Goal: Task Accomplishment & Management: Manage account settings

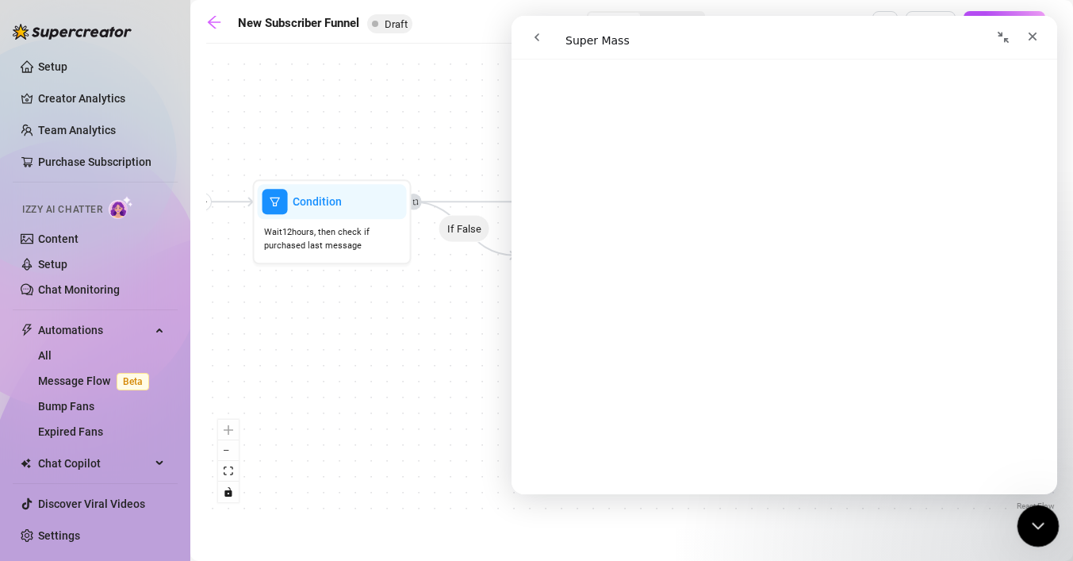
scroll to position [2079, 0]
click html
click at [534, 39] on icon "go back" at bounding box center [537, 37] width 13 height 13
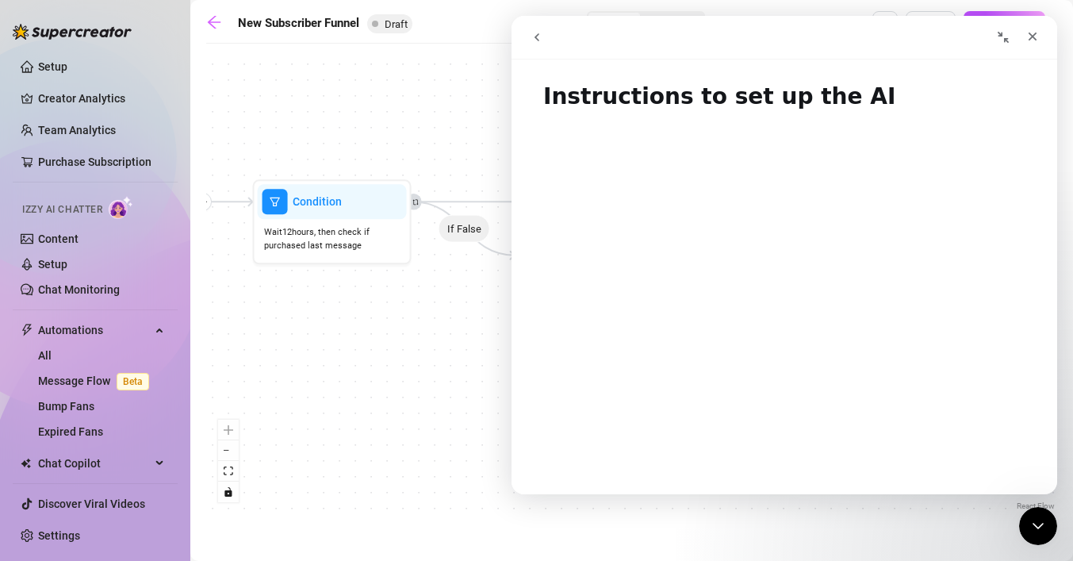
click at [534, 39] on icon "go back" at bounding box center [537, 37] width 13 height 13
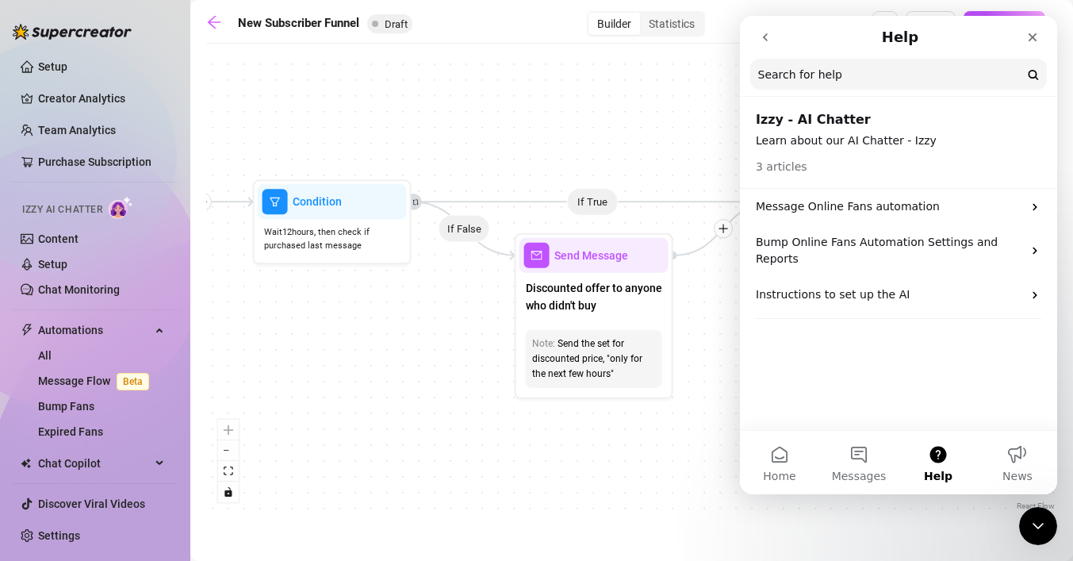
click at [771, 46] on button "go back" at bounding box center [765, 37] width 30 height 30
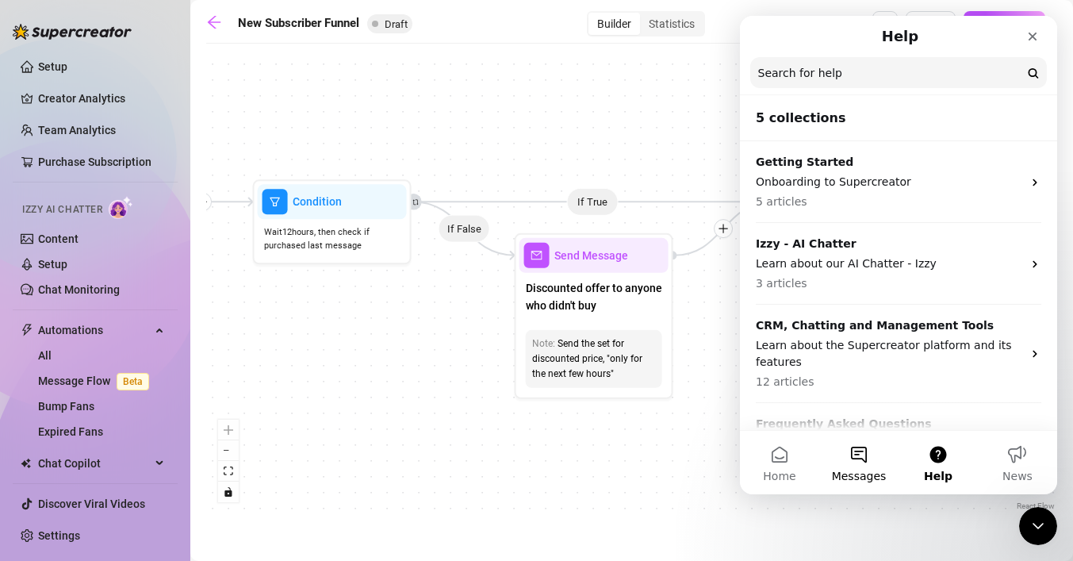
click at [854, 470] on span "Messages" at bounding box center [859, 475] width 55 height 11
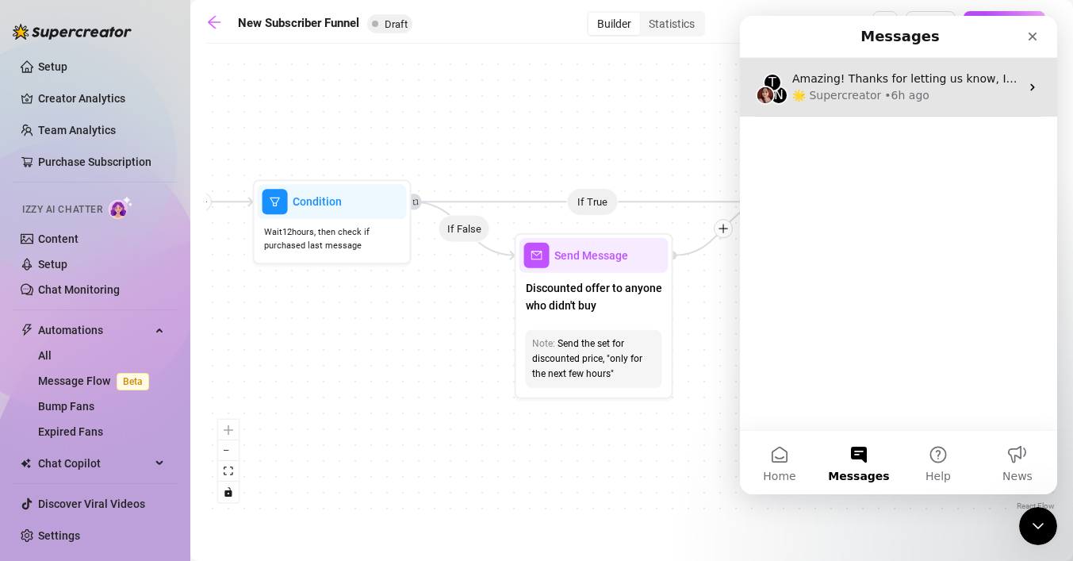
click at [885, 90] on div "• 6h ago" at bounding box center [907, 95] width 45 height 17
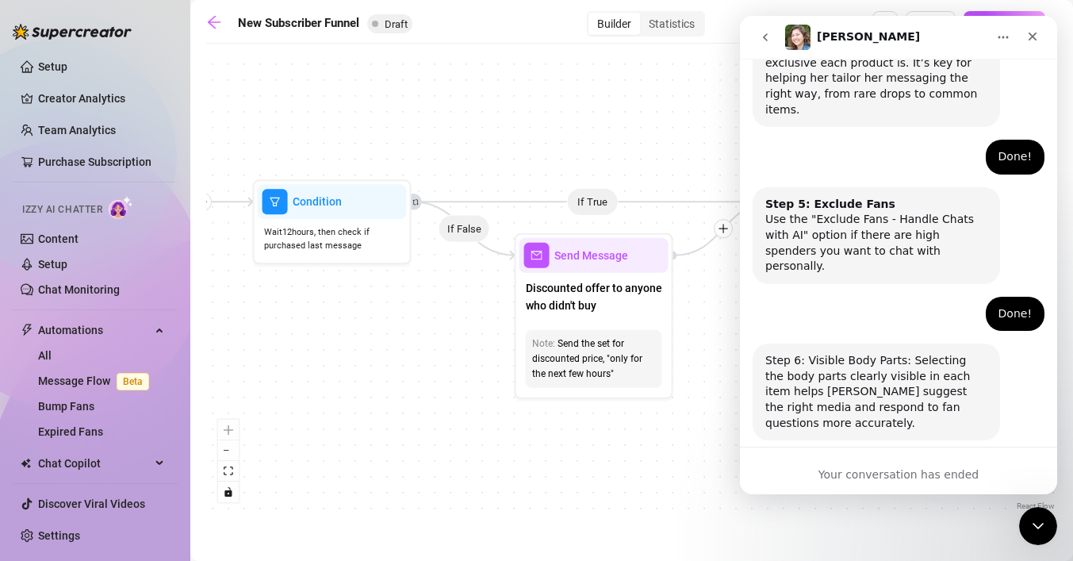
scroll to position [1075, 0]
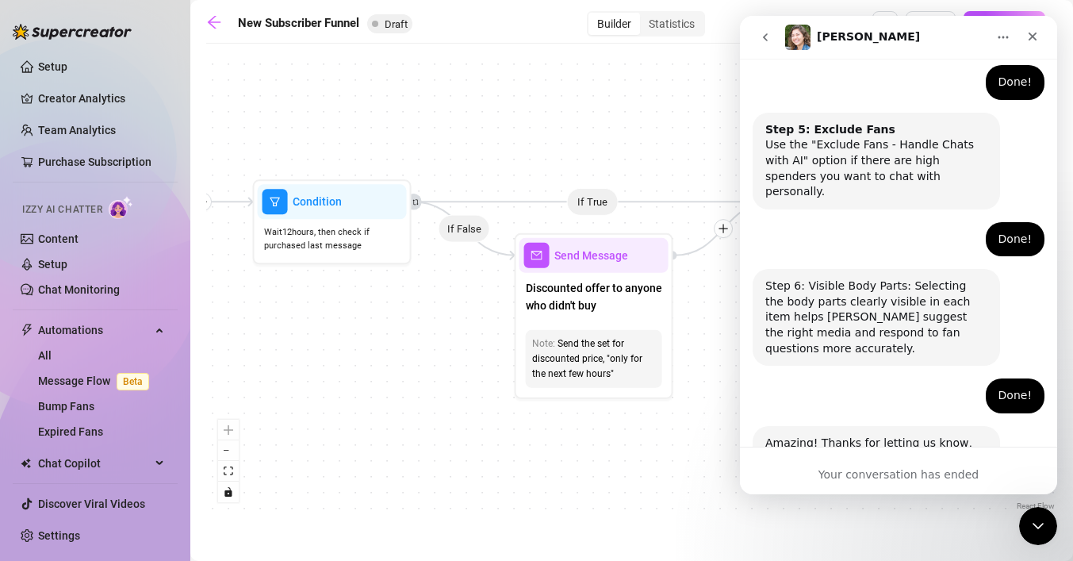
click at [1002, 39] on icon "Home" at bounding box center [1003, 37] width 13 height 13
click at [892, 222] on div "Done! Callme • 6h ago" at bounding box center [899, 246] width 292 height 48
click at [772, 36] on button "go back" at bounding box center [765, 37] width 30 height 30
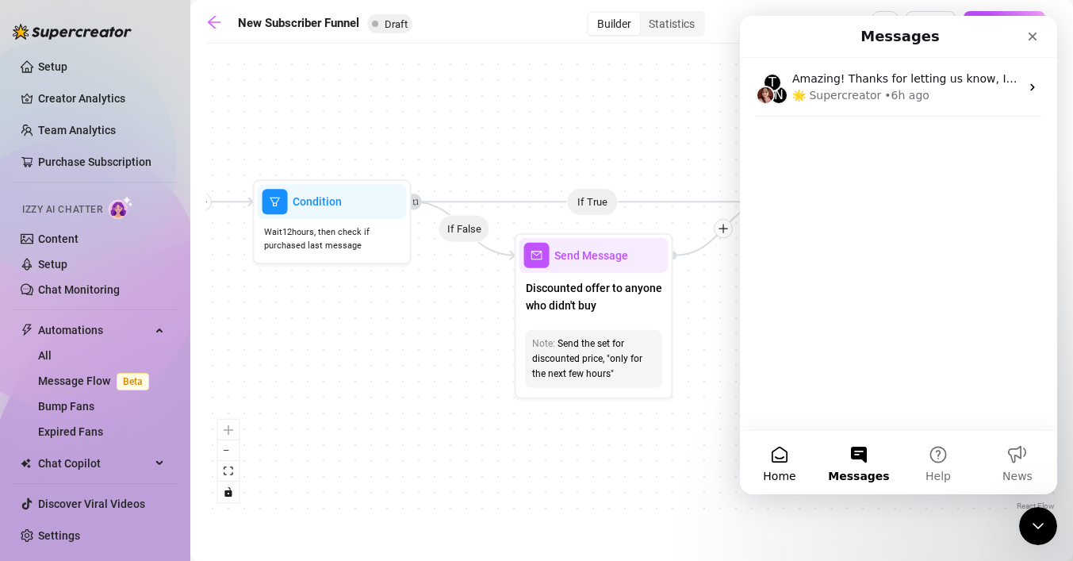
click at [787, 470] on span "Home" at bounding box center [779, 475] width 33 height 11
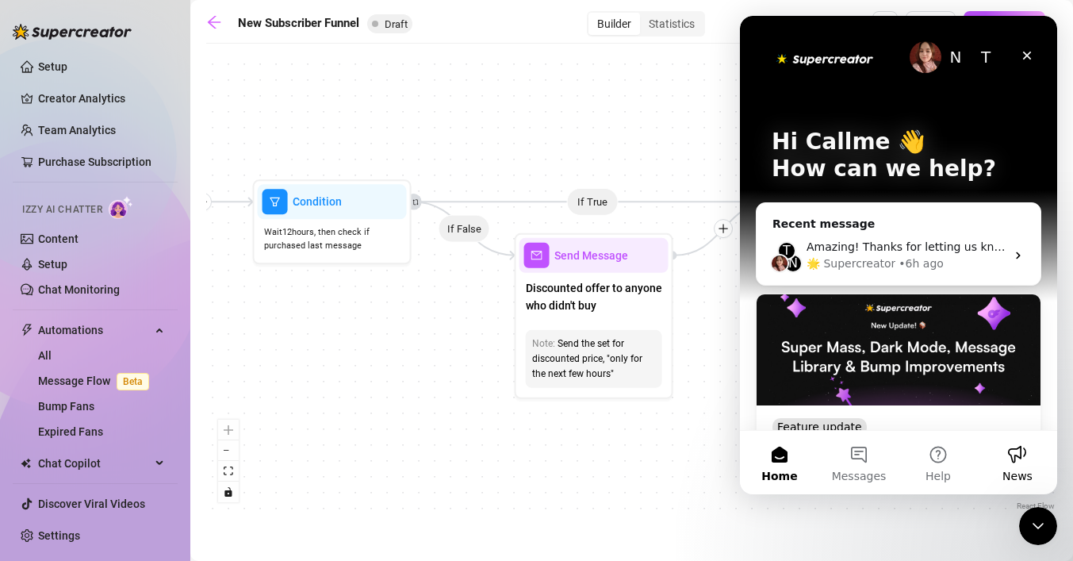
click at [1026, 467] on button "News" at bounding box center [1017, 462] width 79 height 63
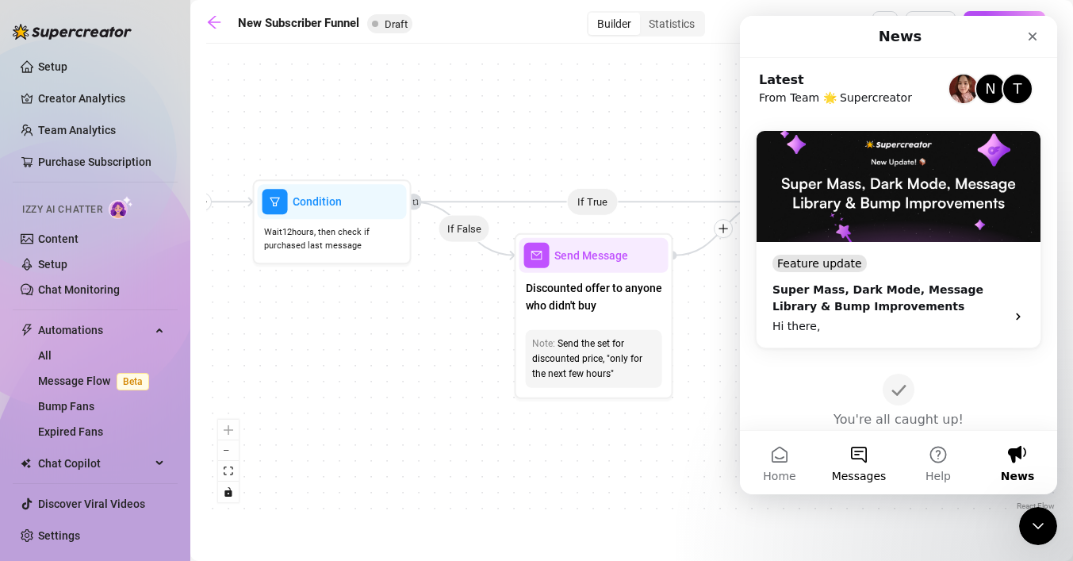
click at [860, 447] on button "Messages" at bounding box center [858, 462] width 79 height 63
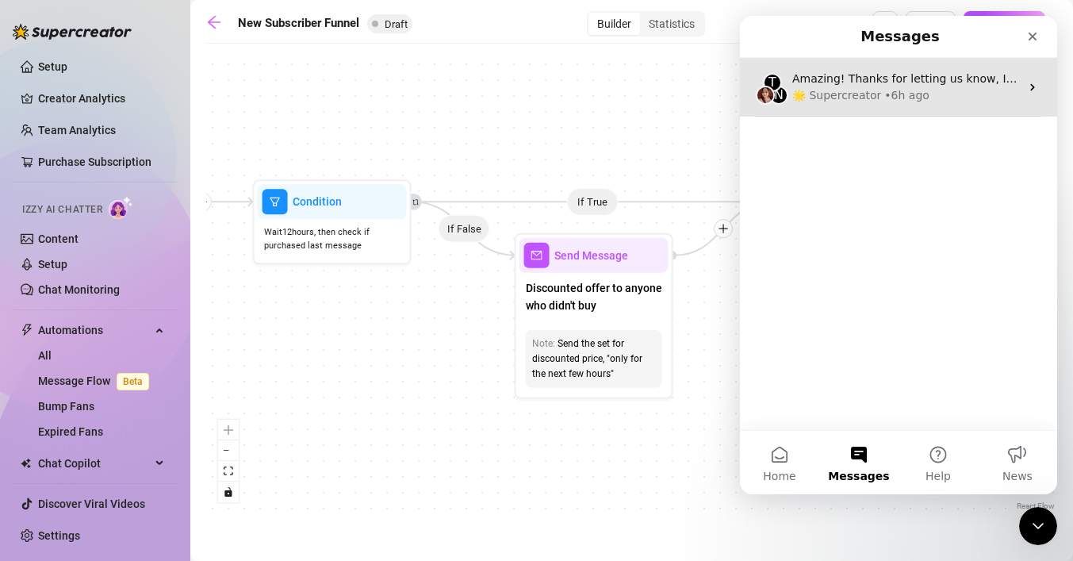
click at [945, 93] on div "🌟 Supercreator • 6h ago" at bounding box center [907, 95] width 228 height 17
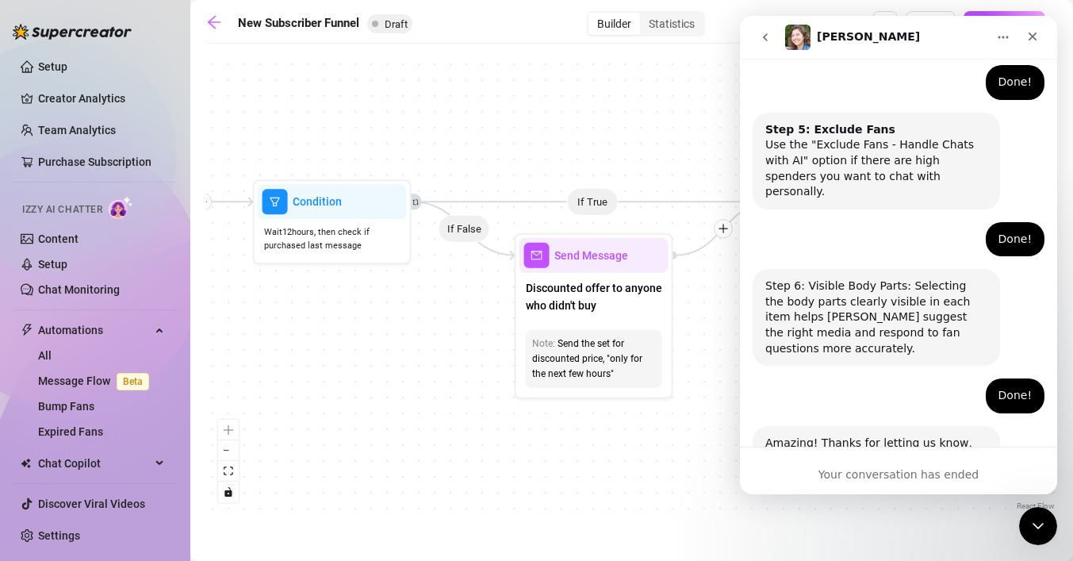
click at [855, 474] on div "Your conversation has ended" at bounding box center [898, 474] width 317 height 17
click at [801, 31] on img "Intercom messenger" at bounding box center [797, 37] width 25 height 25
click at [762, 35] on icon "go back" at bounding box center [765, 37] width 13 height 13
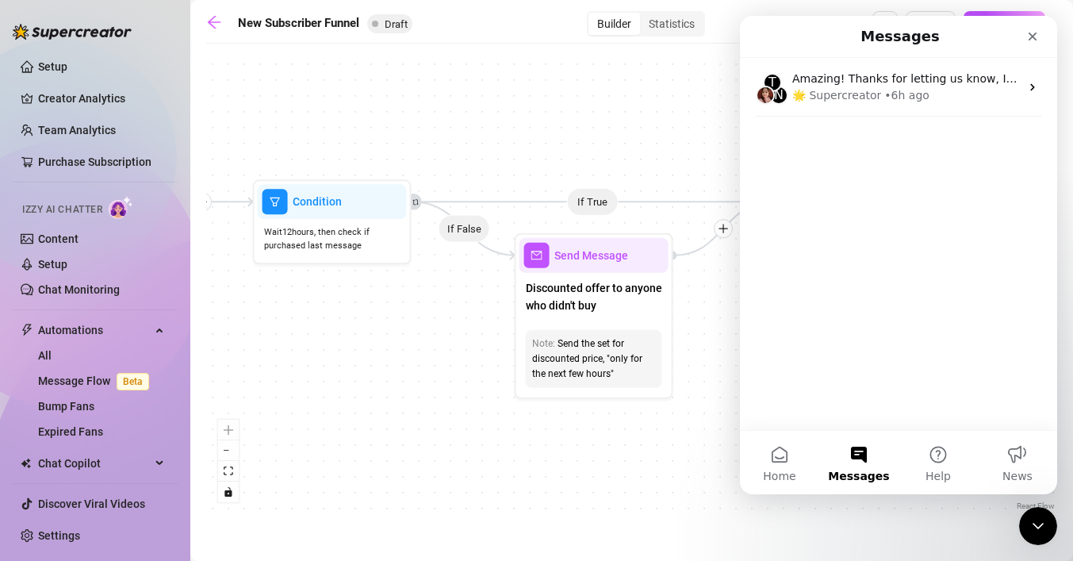
scroll to position [0, 0]
click at [935, 461] on button "Help" at bounding box center [938, 462] width 79 height 63
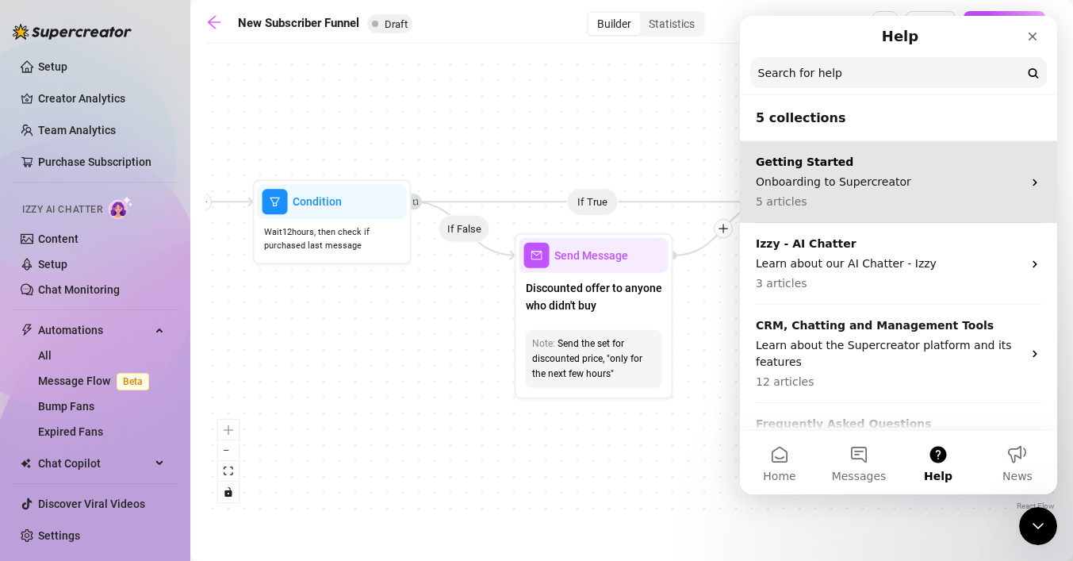
click at [837, 195] on p "5 articles" at bounding box center [889, 202] width 267 height 17
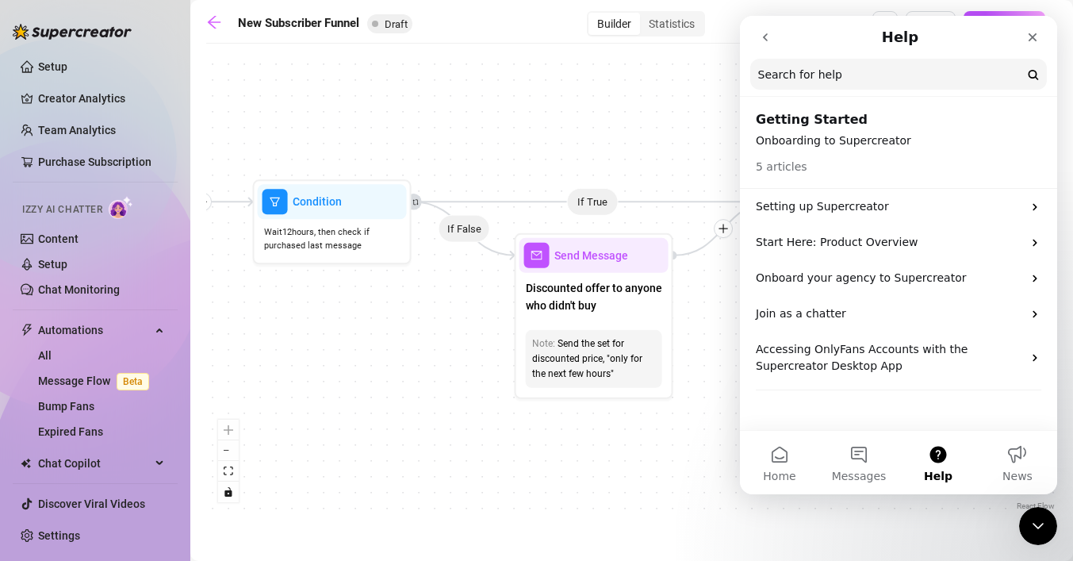
click at [766, 45] on button "go back" at bounding box center [765, 37] width 30 height 30
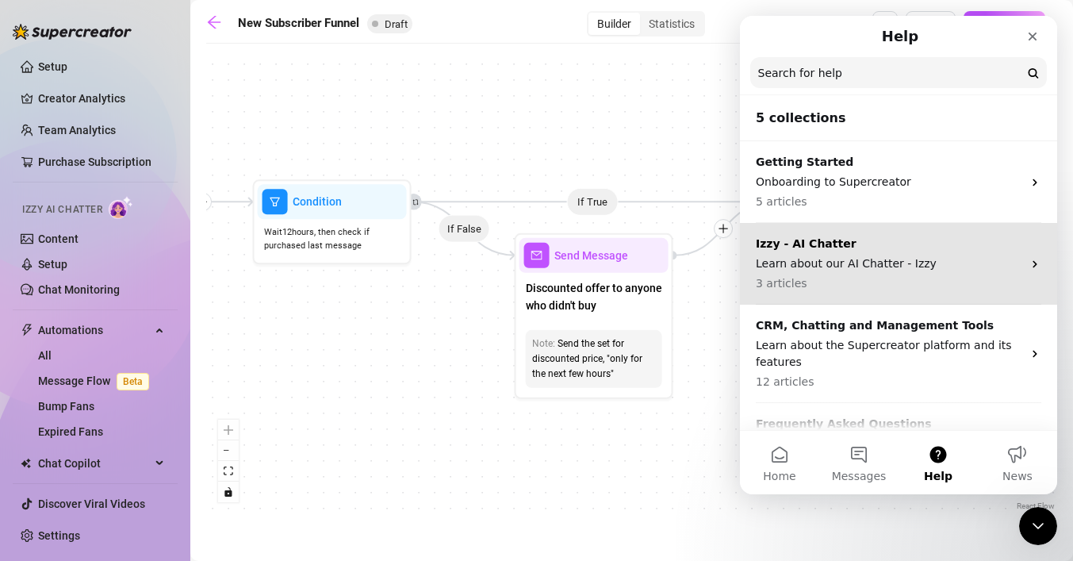
click at [816, 261] on p "Learn about our AI Chatter - Izzy" at bounding box center [889, 263] width 267 height 17
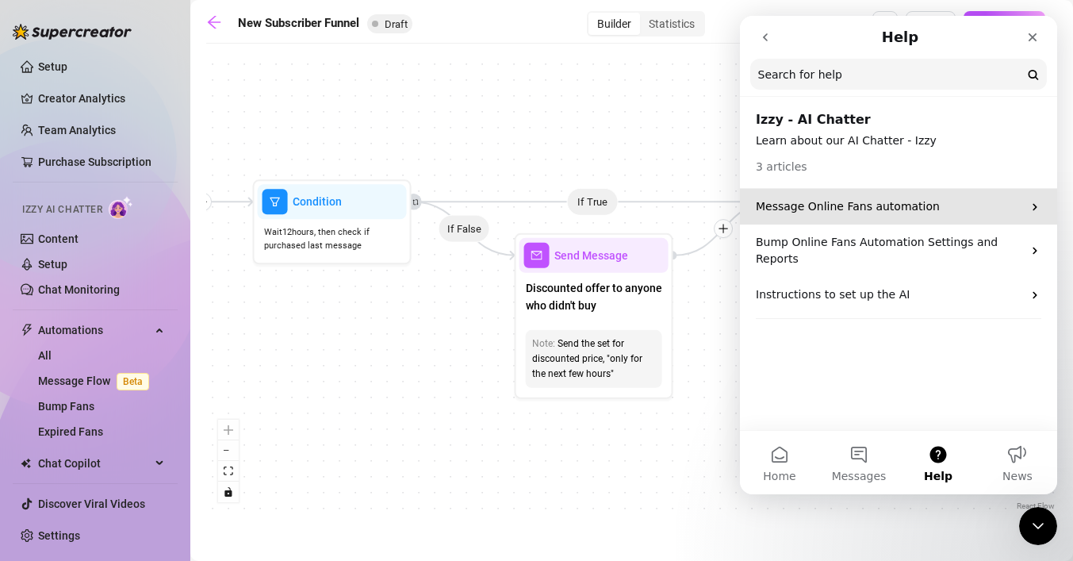
click at [837, 198] on p "Message Online Fans automation" at bounding box center [889, 206] width 267 height 17
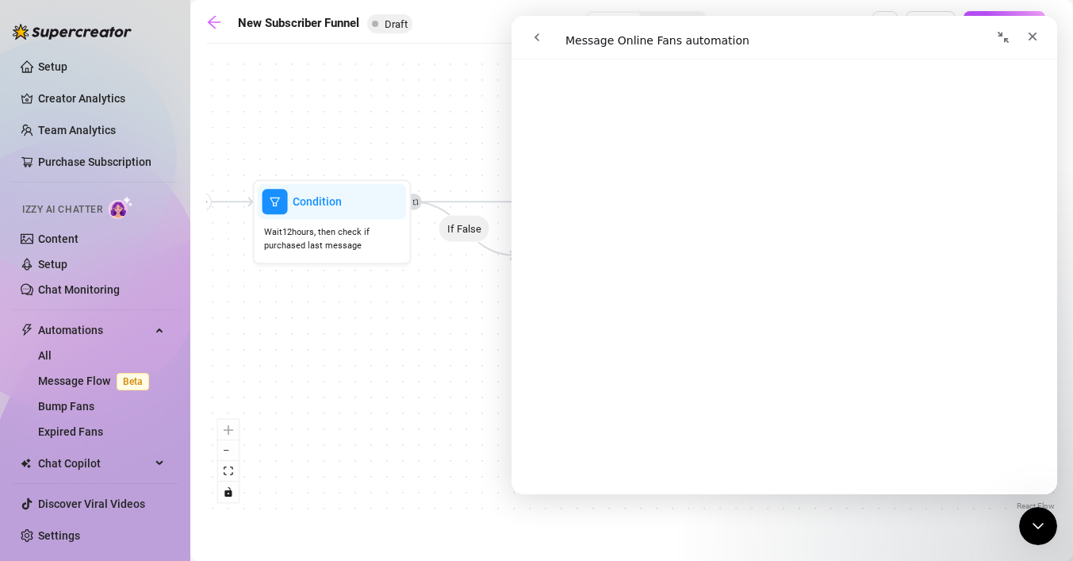
scroll to position [5284, 0]
click at [777, 470] on link "Open in help center" at bounding box center [784, 470] width 127 height 13
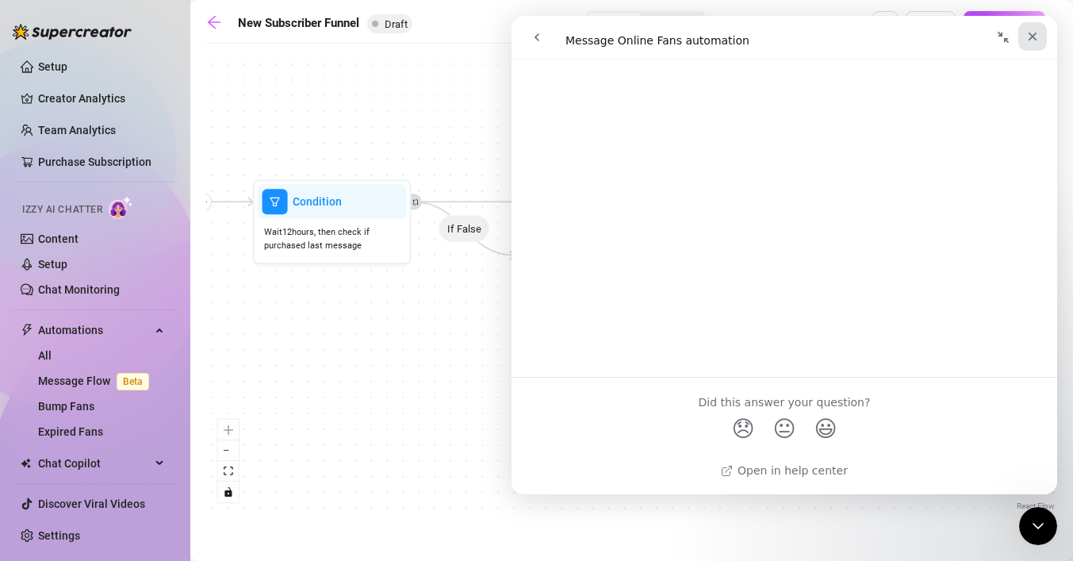
click at [1037, 39] on icon "Close" at bounding box center [1033, 36] width 13 height 13
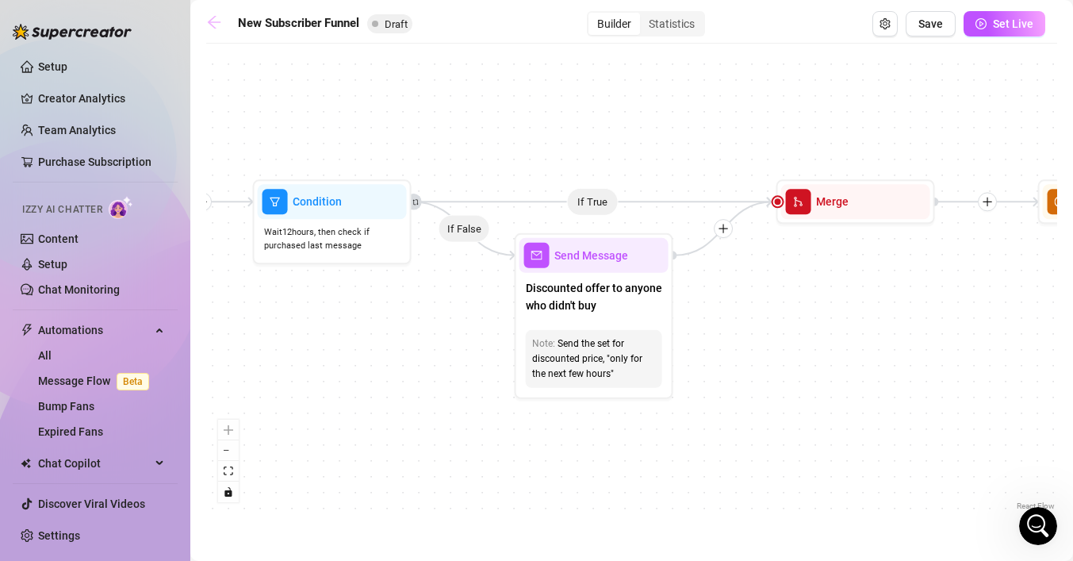
click at [213, 19] on icon "arrow-left" at bounding box center [214, 22] width 16 height 16
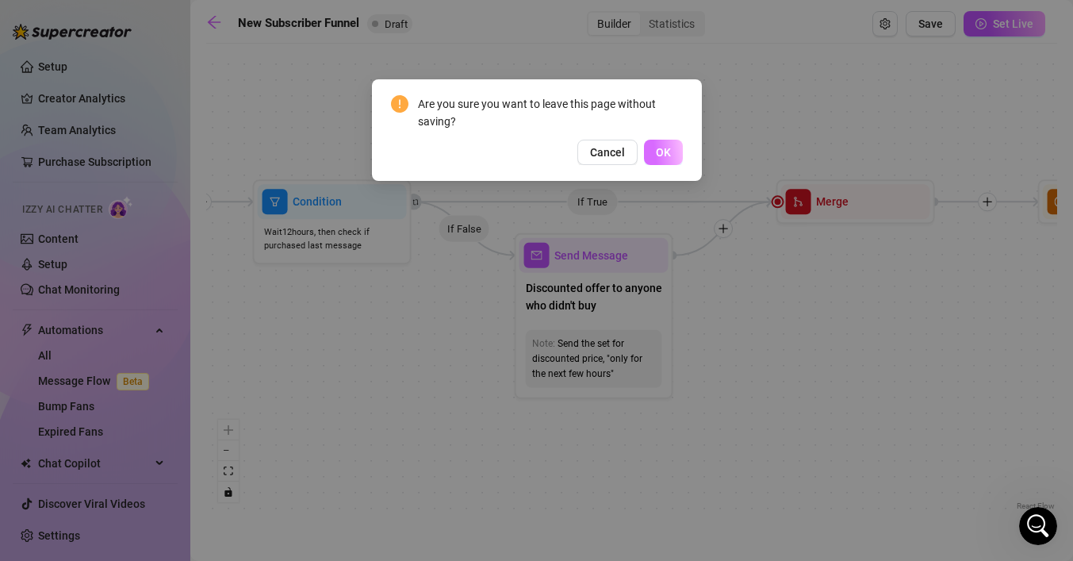
click at [663, 153] on span "OK" at bounding box center [663, 152] width 15 height 13
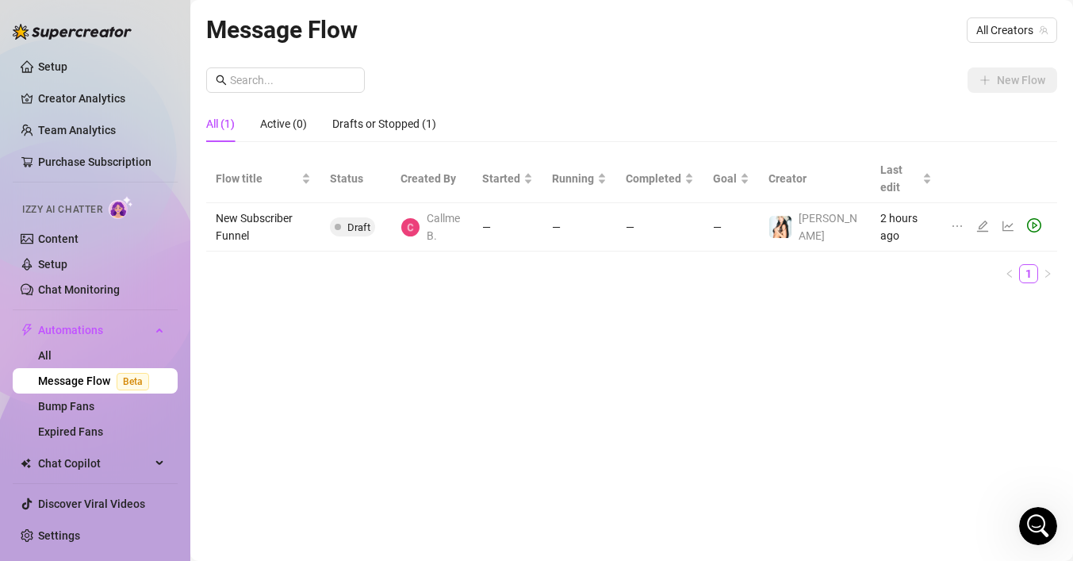
click at [121, 208] on img at bounding box center [121, 207] width 25 height 23
click at [63, 236] on link "Content" at bounding box center [58, 238] width 40 height 13
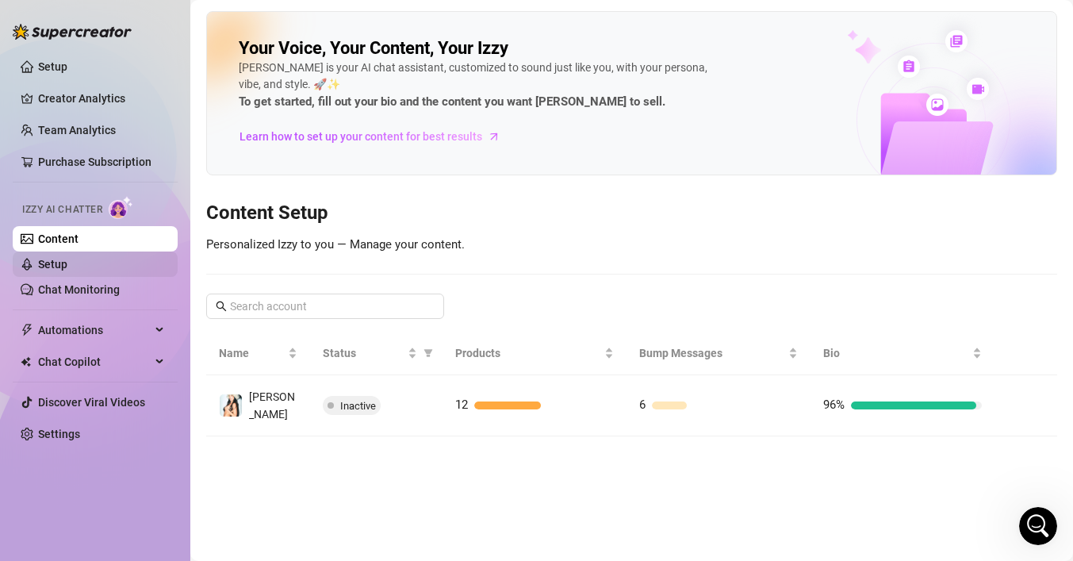
click at [67, 271] on link "Setup" at bounding box center [52, 264] width 29 height 13
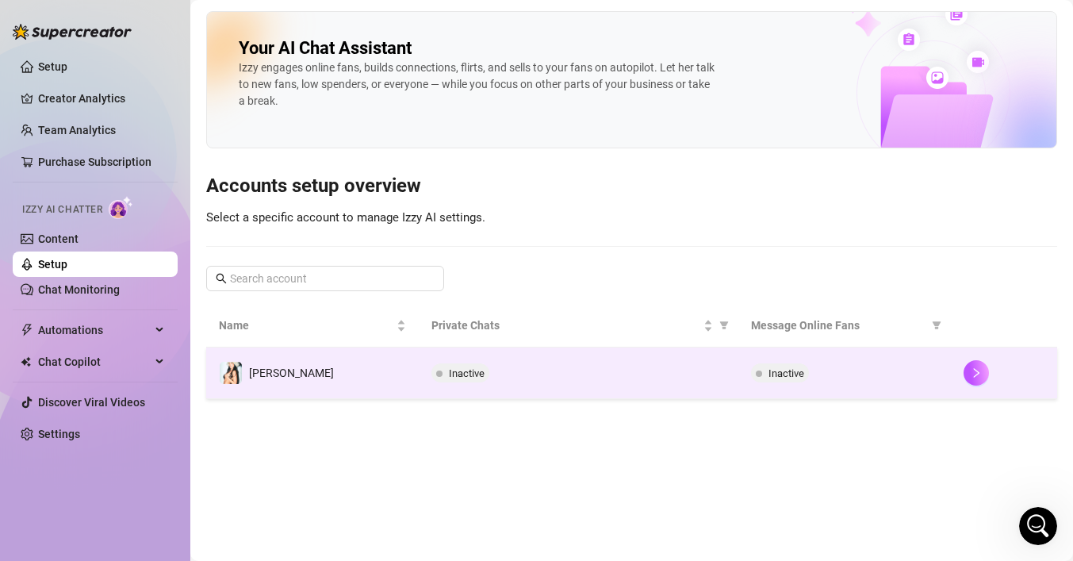
click at [578, 374] on div "Inactive" at bounding box center [579, 372] width 294 height 19
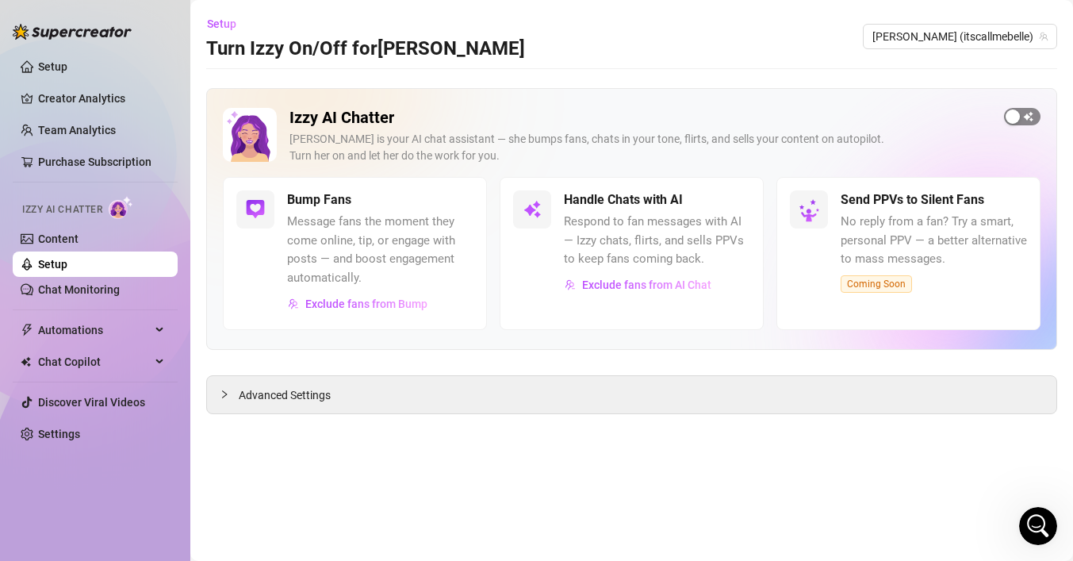
click at [1025, 112] on span "button" at bounding box center [1022, 116] width 36 height 17
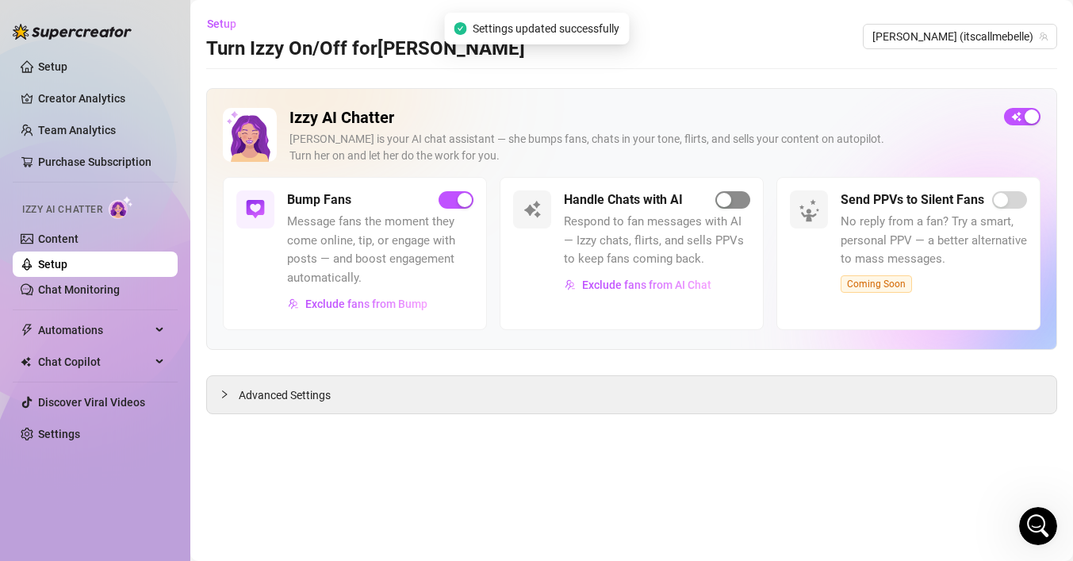
click at [735, 204] on span "button" at bounding box center [733, 199] width 35 height 17
click at [459, 200] on div "button" at bounding box center [465, 200] width 14 height 14
click at [292, 407] on div "Advanced Settings" at bounding box center [632, 394] width 850 height 37
click at [304, 397] on span "Advanced Settings" at bounding box center [285, 394] width 92 height 17
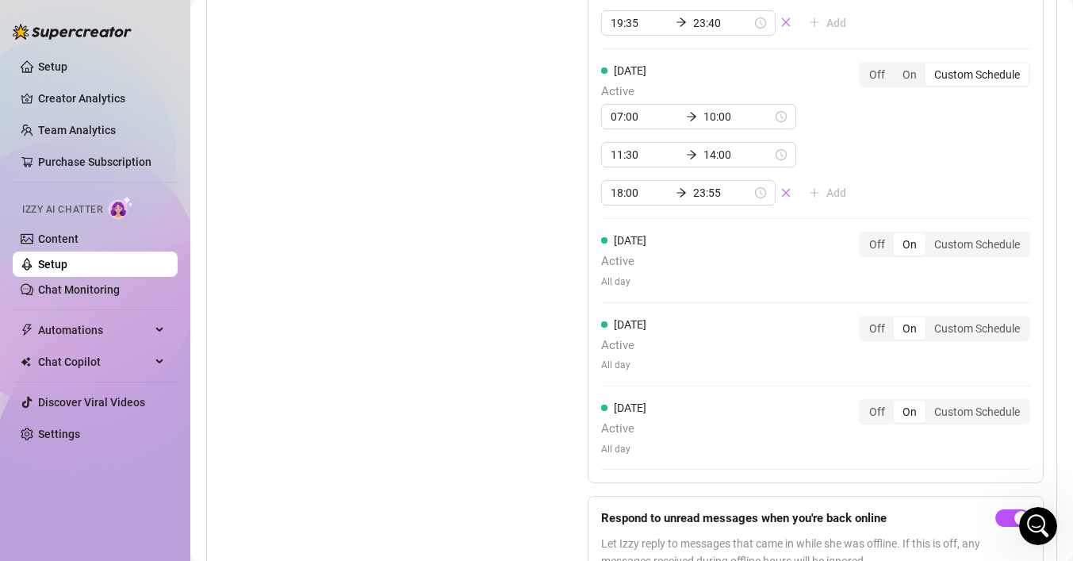
scroll to position [1758, 0]
click at [1034, 533] on icon "Open Intercom Messenger" at bounding box center [1036, 524] width 26 height 26
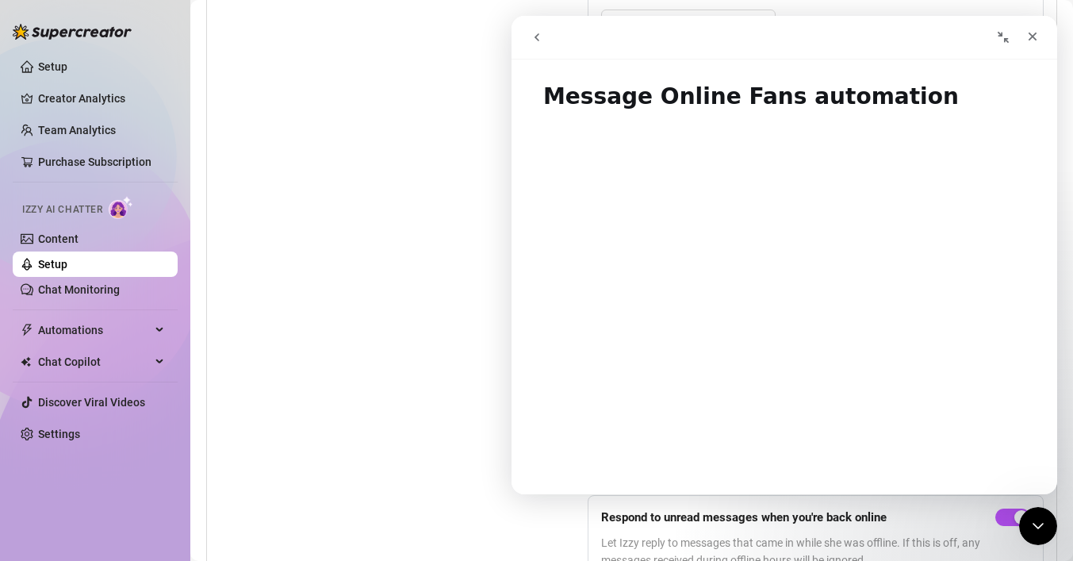
click at [537, 45] on button "go back" at bounding box center [537, 37] width 30 height 30
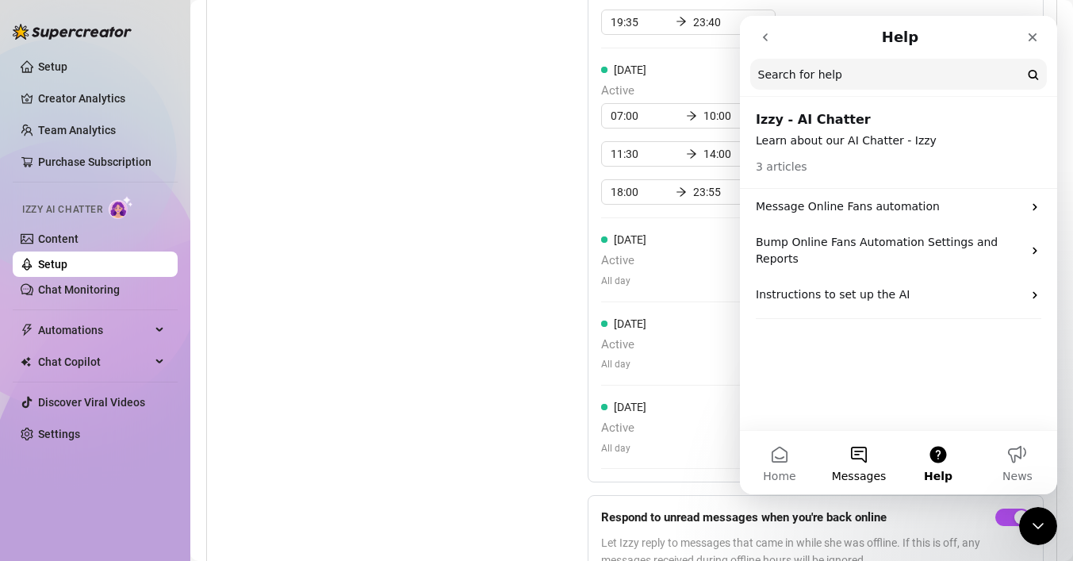
click at [862, 465] on button "Messages" at bounding box center [858, 462] width 79 height 63
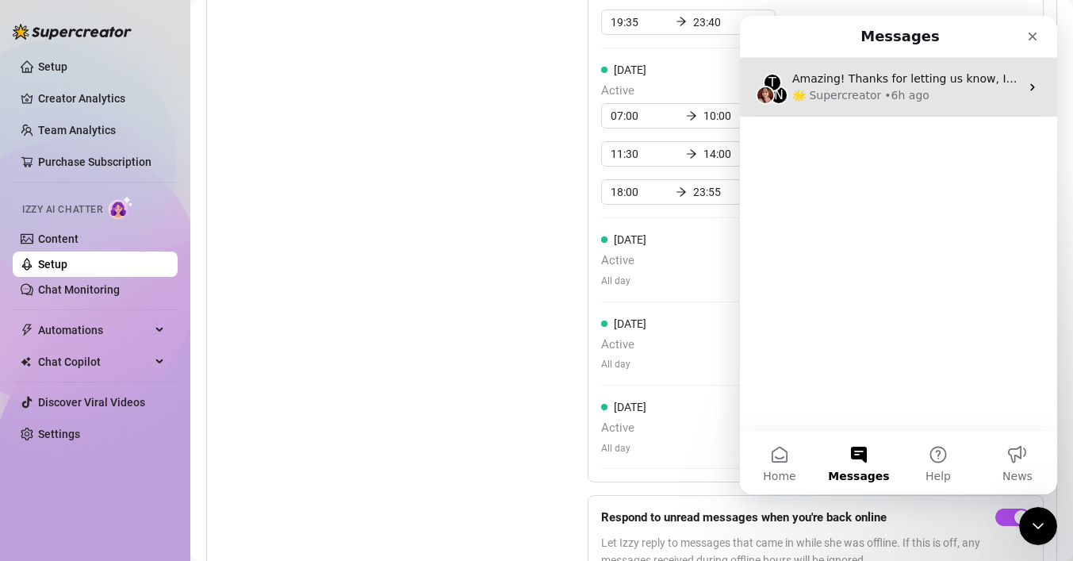
click at [868, 100] on div "🌟 Supercreator" at bounding box center [837, 95] width 89 height 17
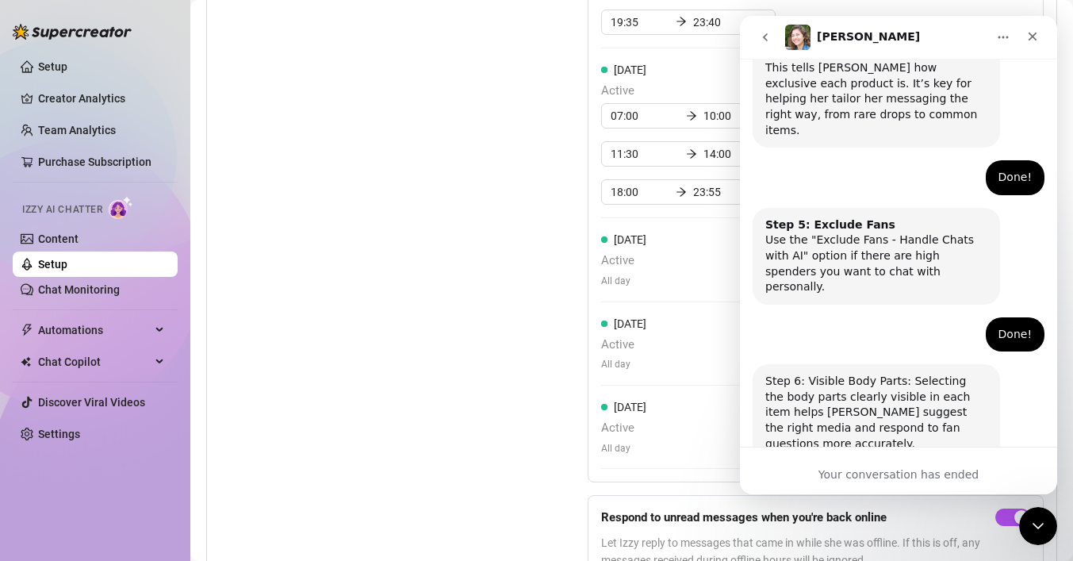
scroll to position [1075, 0]
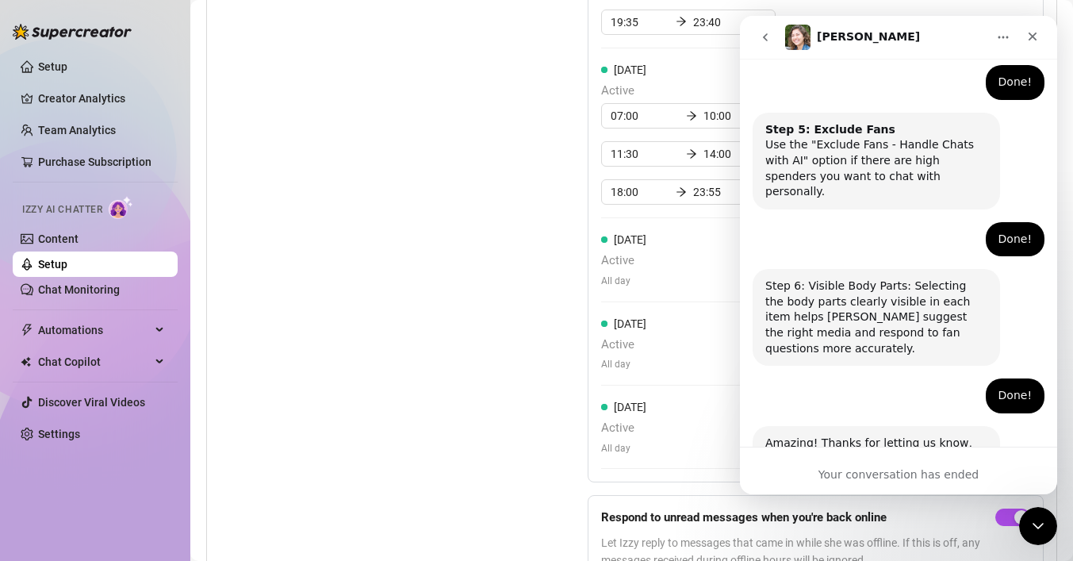
click at [1004, 36] on icon "Home" at bounding box center [1003, 37] width 13 height 13
click at [801, 29] on img "Intercom messenger" at bounding box center [797, 37] width 25 height 25
click at [767, 36] on icon "go back" at bounding box center [765, 37] width 13 height 13
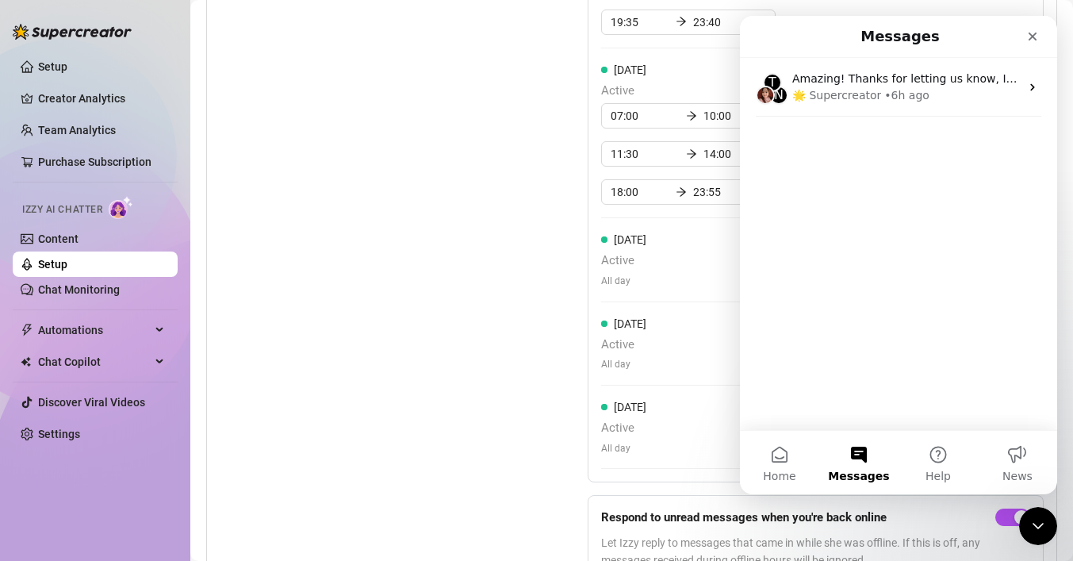
scroll to position [0, 0]
click at [940, 466] on button "Help" at bounding box center [938, 462] width 79 height 63
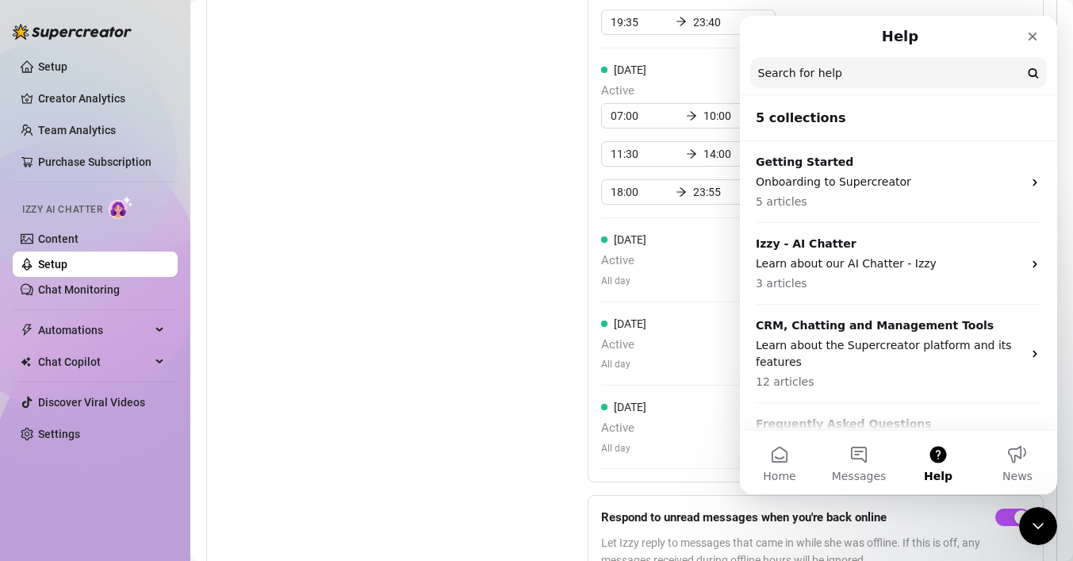
click at [865, 71] on input "Search for help" at bounding box center [898, 72] width 297 height 31
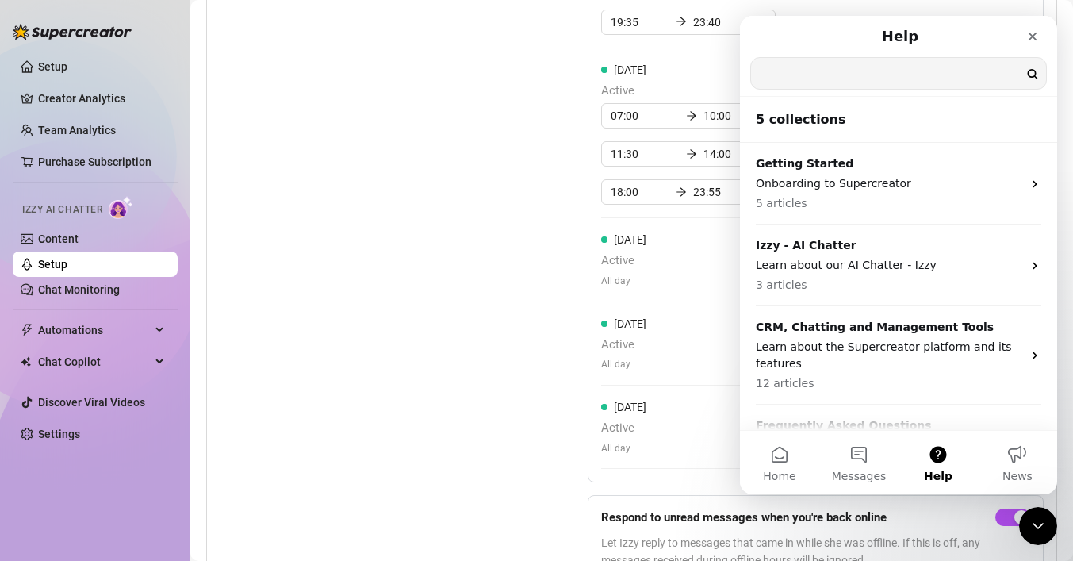
click at [819, 114] on h2 "5 collections" at bounding box center [899, 119] width 286 height 19
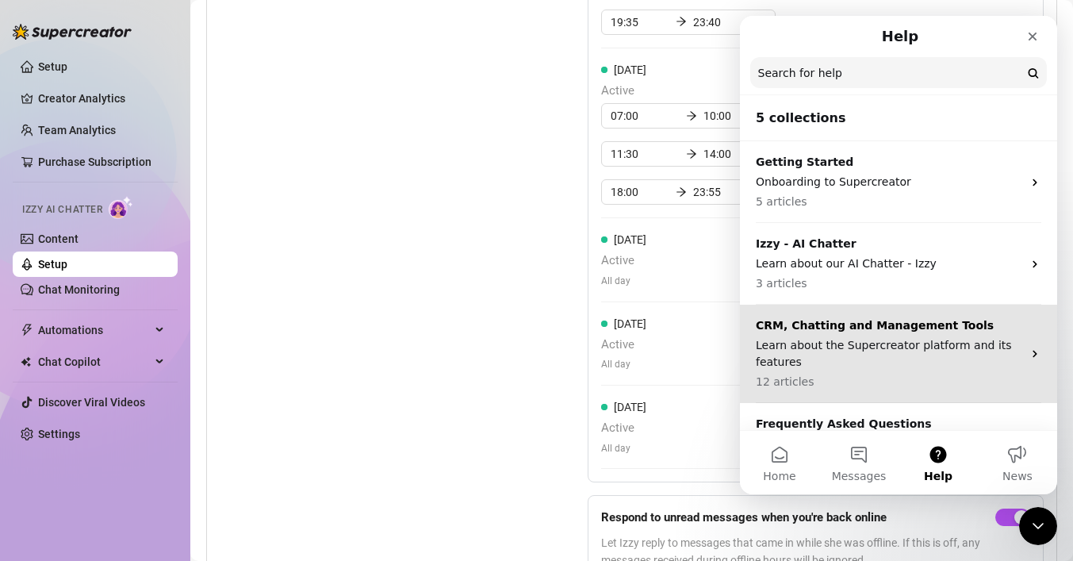
scroll to position [136, 0]
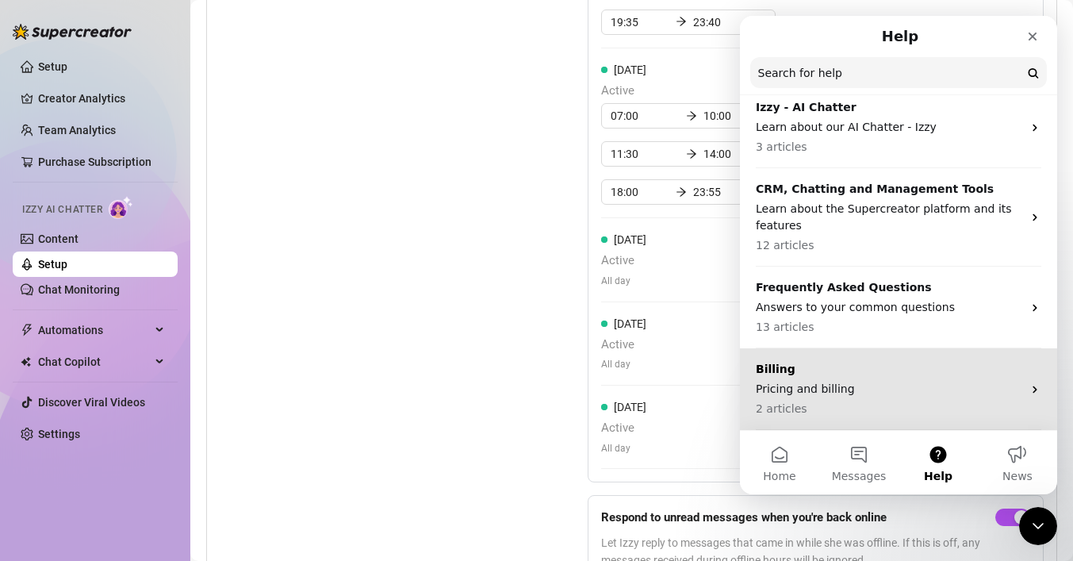
click at [822, 384] on p "Pricing and billing" at bounding box center [889, 389] width 267 height 17
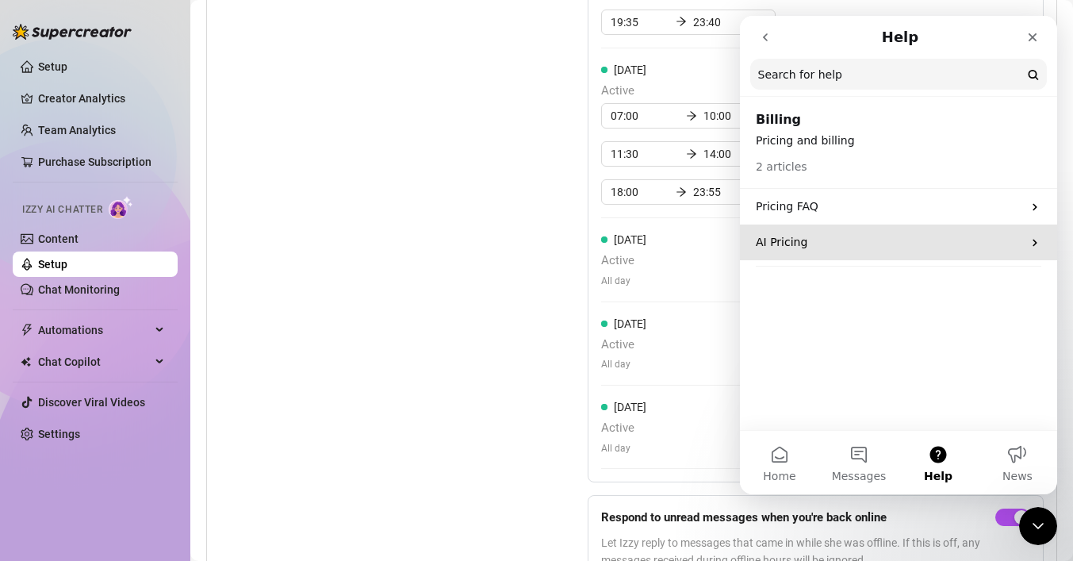
click at [801, 245] on p "AI Pricing" at bounding box center [889, 242] width 267 height 17
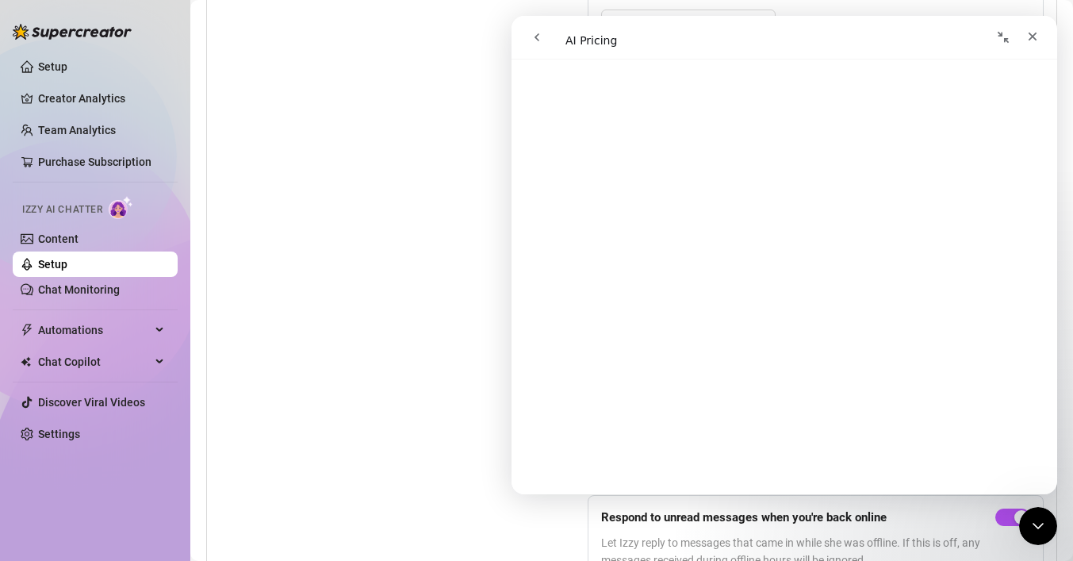
scroll to position [645, 0]
